Goal: Transaction & Acquisition: Purchase product/service

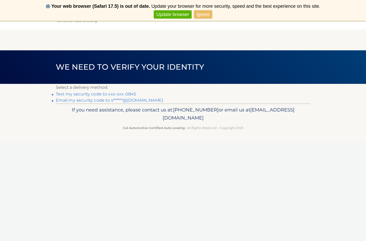
click at [82, 94] on link "Text my security code to xxx-xxx-0845" at bounding box center [96, 93] width 81 height 5
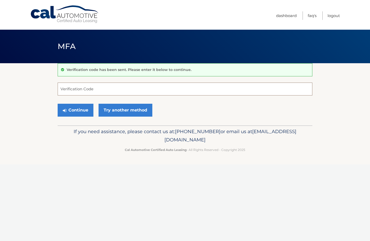
click at [81, 88] on input "Verification Code" at bounding box center [185, 88] width 255 height 13
type input "442174"
click at [75, 108] on button "Continue" at bounding box center [76, 110] width 36 height 13
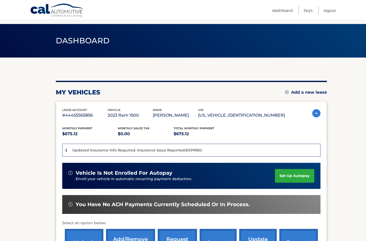
scroll to position [47, 0]
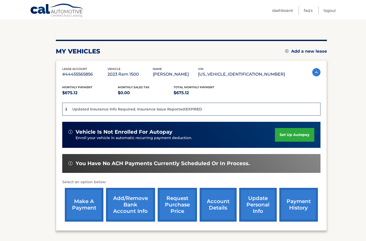
click at [79, 195] on link "make a payment" at bounding box center [84, 204] width 39 height 34
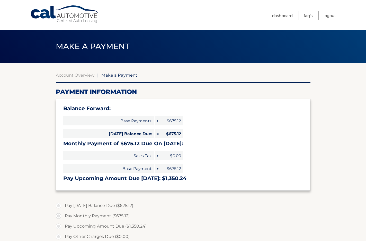
select select "YjEwZjQxYzAtMmQ3NC00NGYzLTkxMTktNDI5MjYxOGUzNmI1"
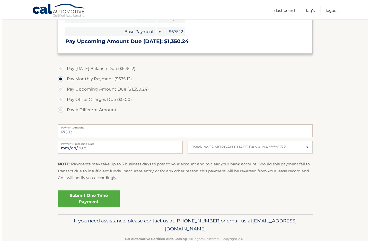
scroll to position [148, 0]
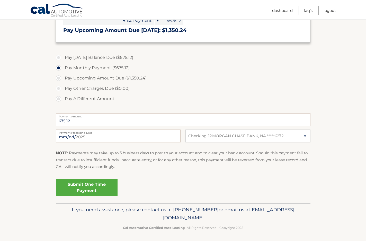
click at [95, 188] on link "Submit One Time Payment" at bounding box center [87, 187] width 62 height 16
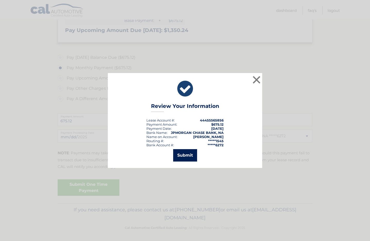
click at [191, 153] on button "Submit" at bounding box center [185, 155] width 24 height 12
